Goal: Register for event/course

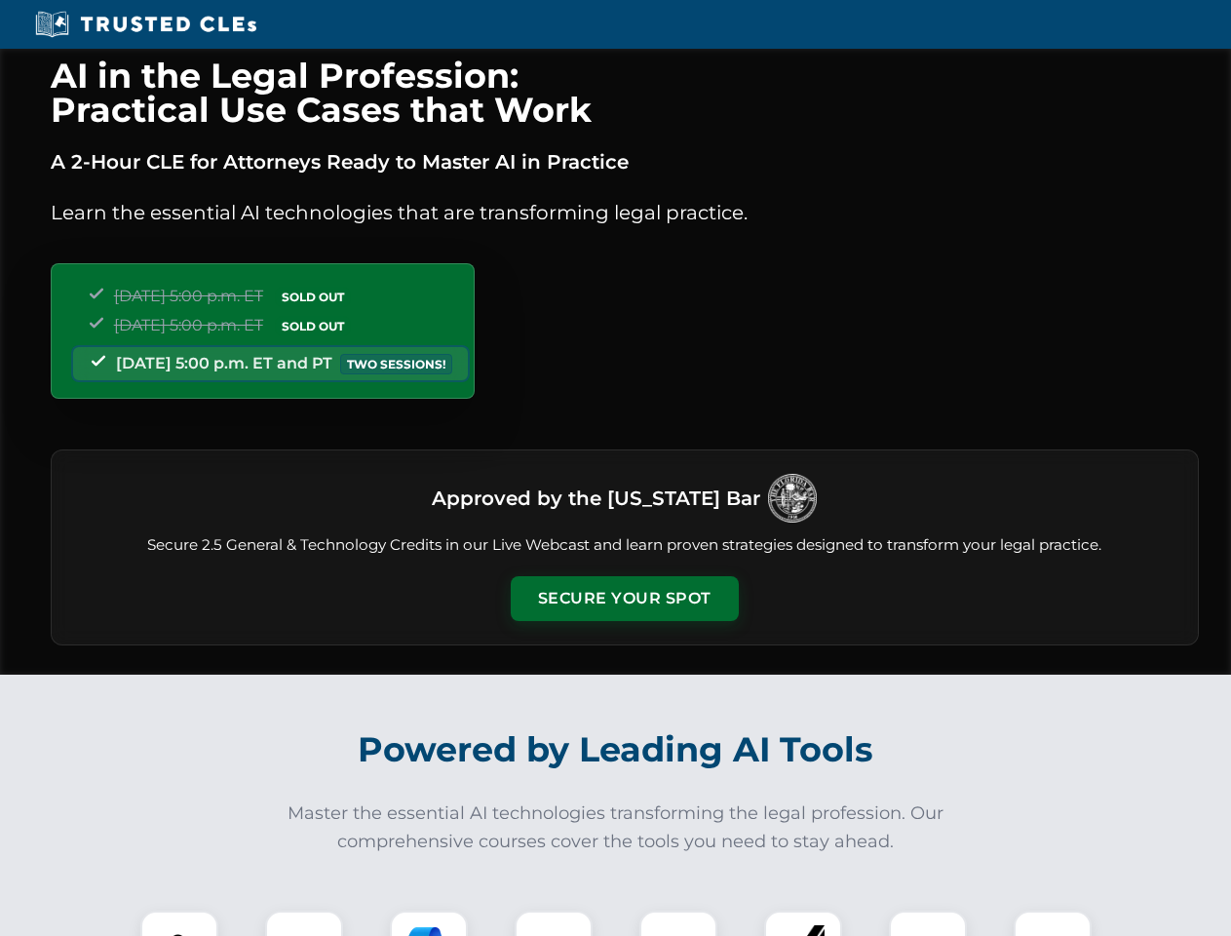
click at [624, 599] on button "Secure Your Spot" at bounding box center [625, 598] width 228 height 45
click at [179, 923] on img at bounding box center [179, 949] width 57 height 57
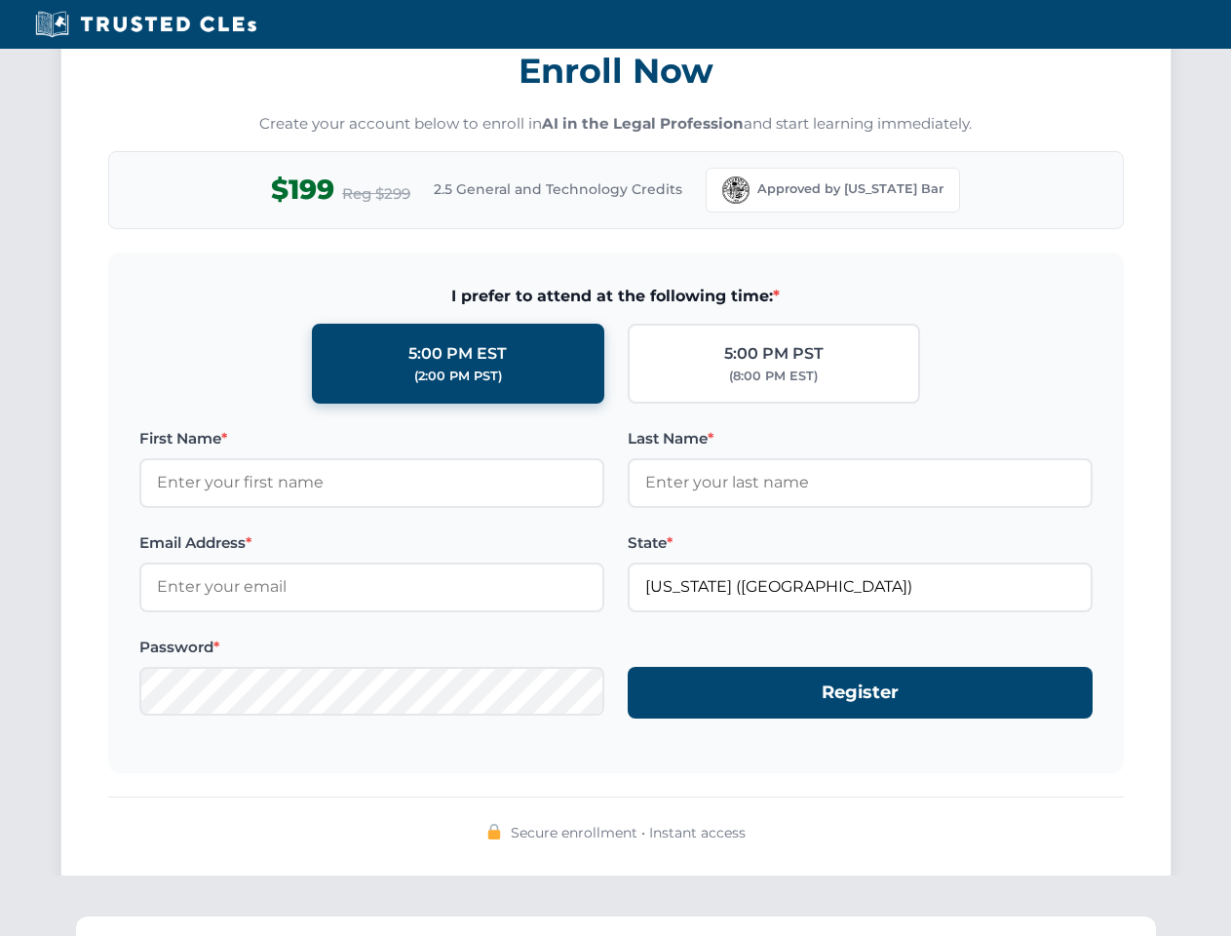
scroll to position [1914, 0]
